Goal: Find specific page/section: Find specific page/section

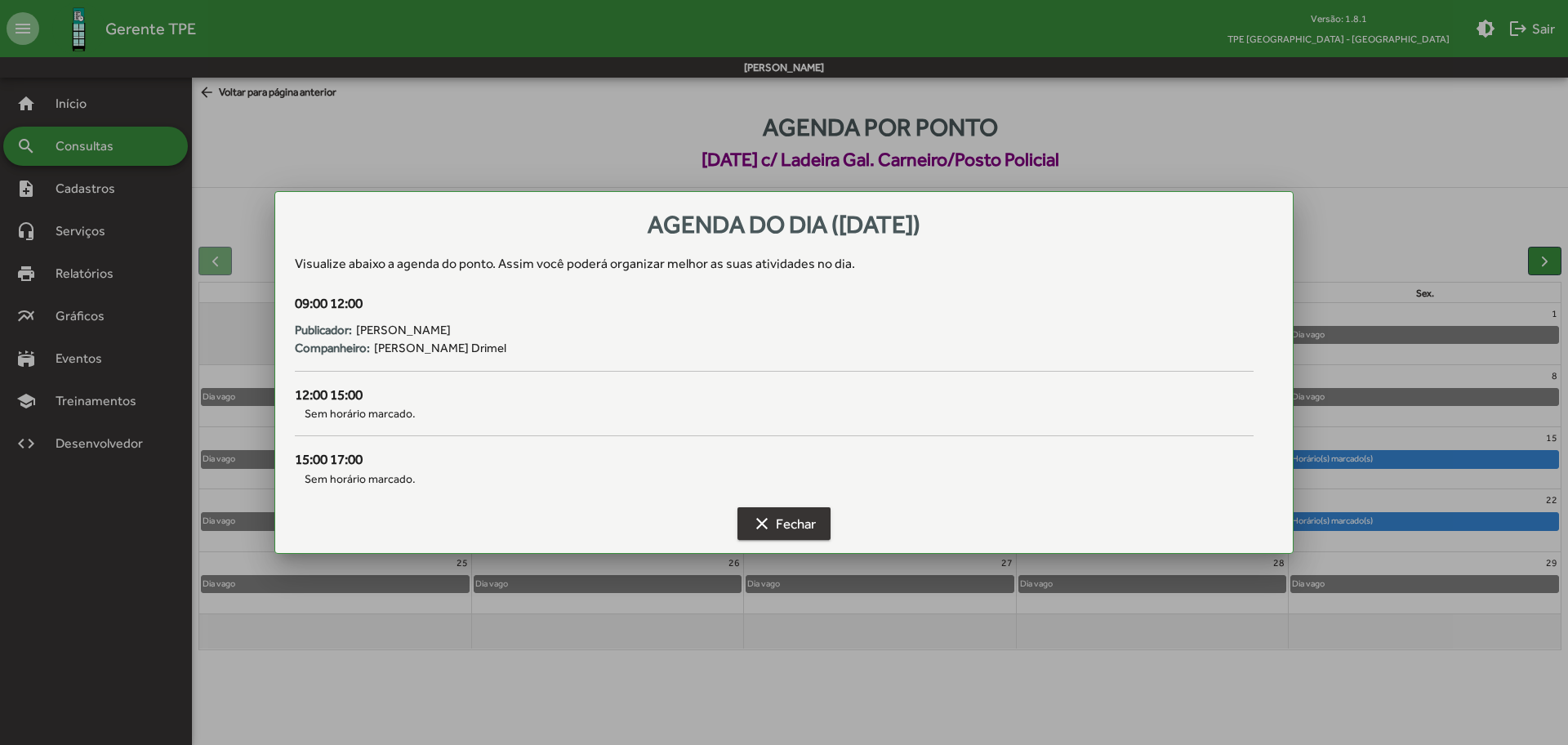
click at [813, 511] on button "clear Fechar" at bounding box center [784, 524] width 93 height 33
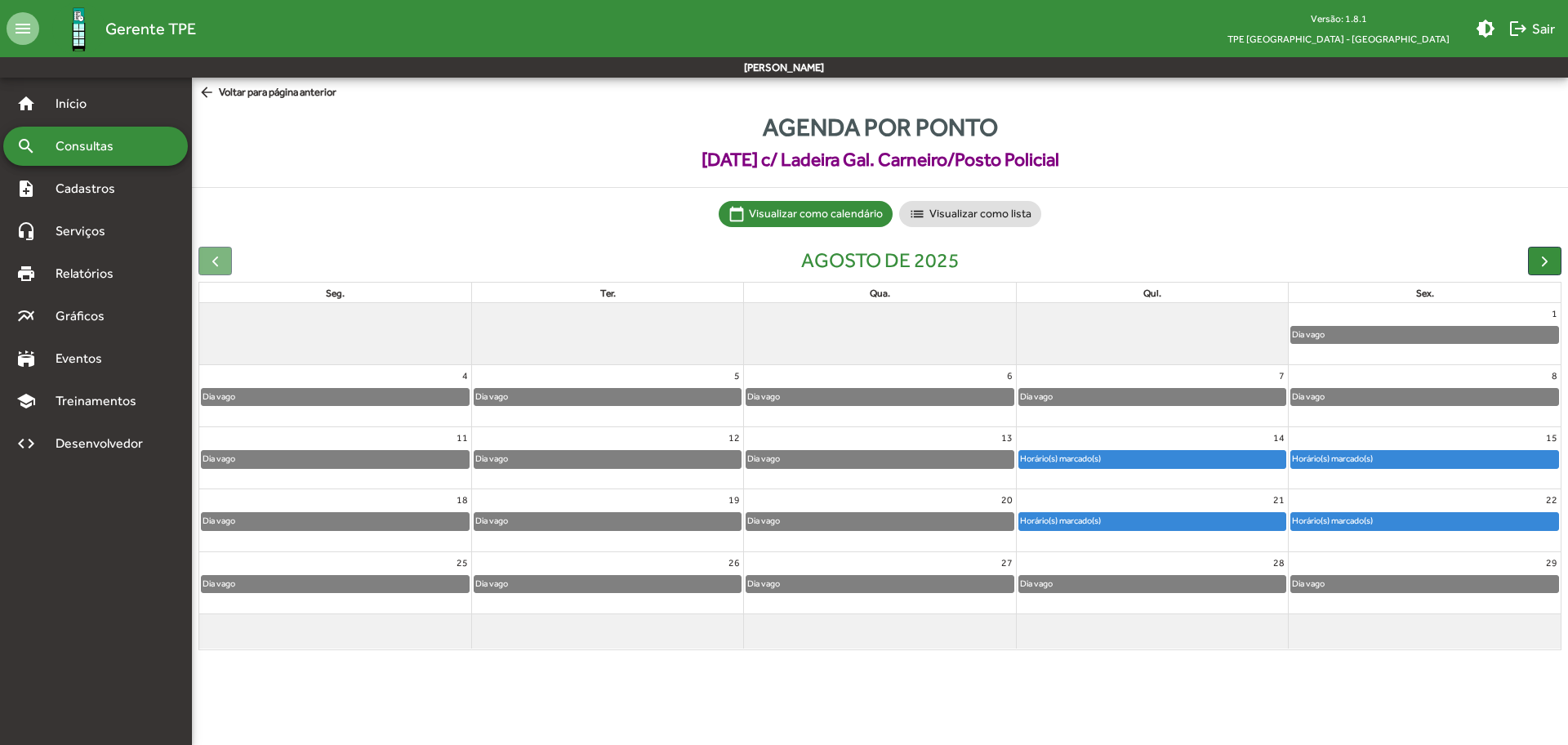
click at [292, 90] on span "arrow_back Voltar para página anterior" at bounding box center [267, 93] width 138 height 18
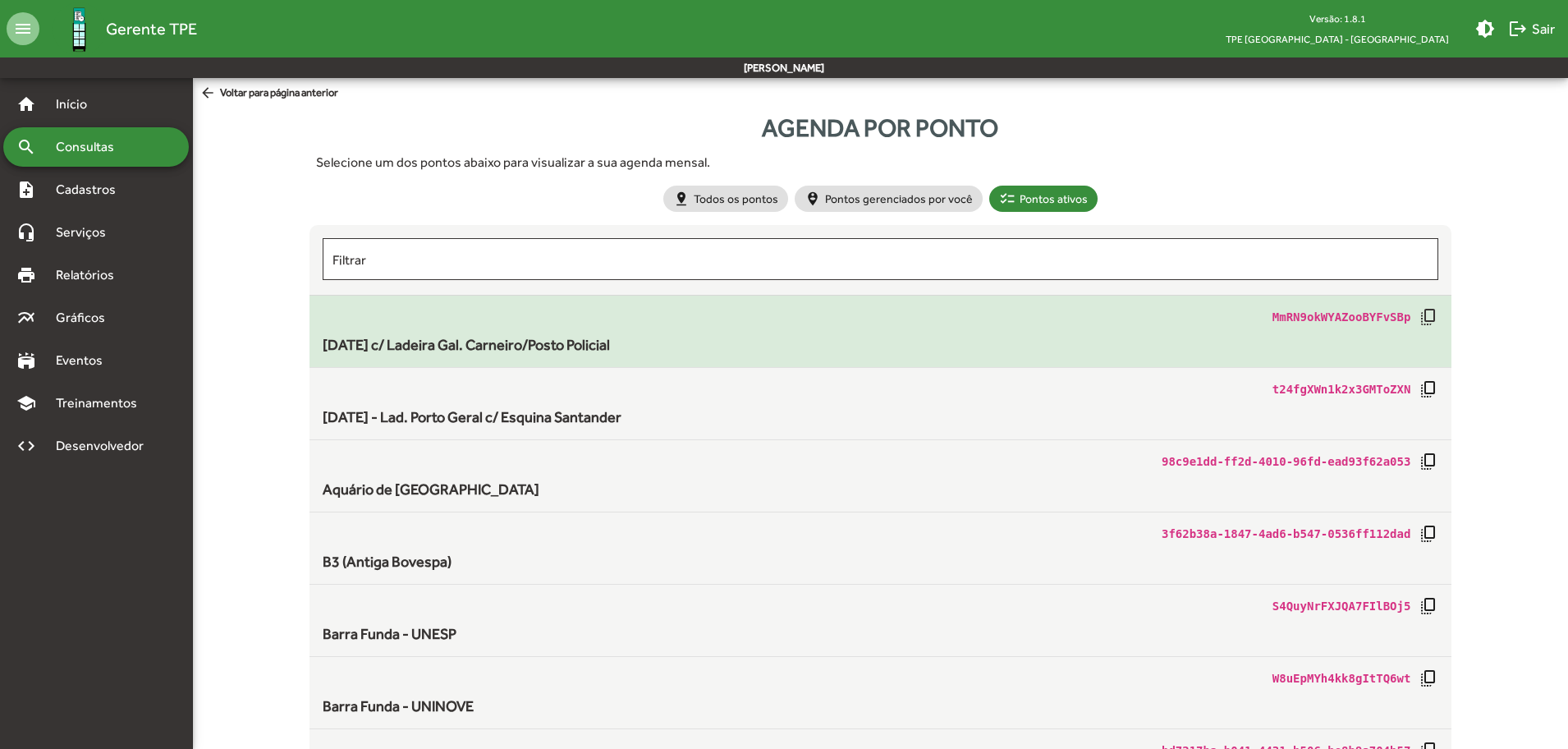
click at [570, 342] on span "[DATE] c/ Ladeira Gal. Carneiro/Posto Policial" at bounding box center [466, 344] width 288 height 17
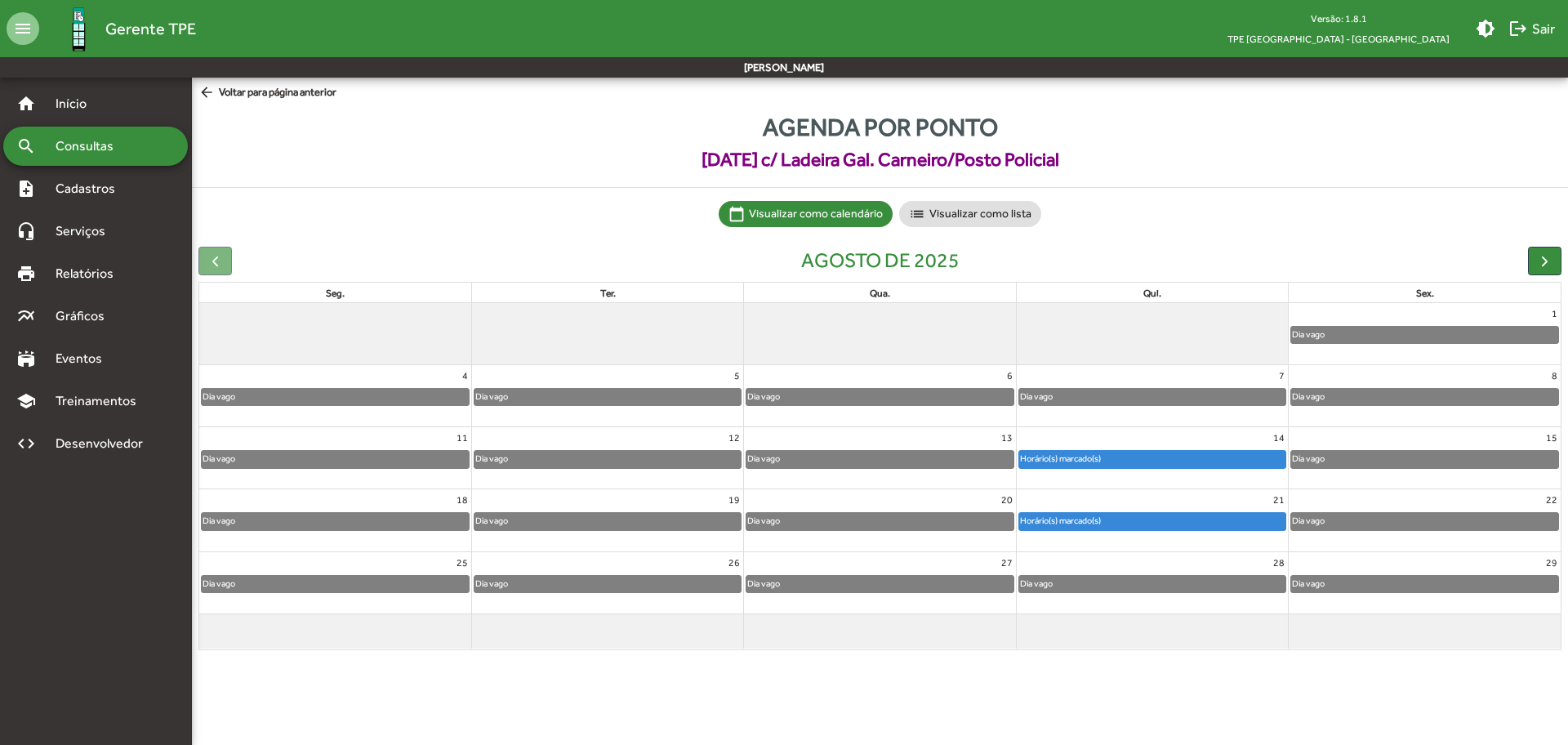
click at [273, 91] on span "arrow_back Voltar para página anterior" at bounding box center [267, 93] width 138 height 18
